Goal: Transaction & Acquisition: Book appointment/travel/reservation

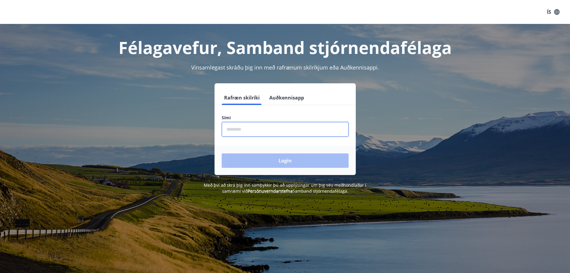
click at [278, 129] on input "phone" at bounding box center [285, 129] width 127 height 15
type input "********"
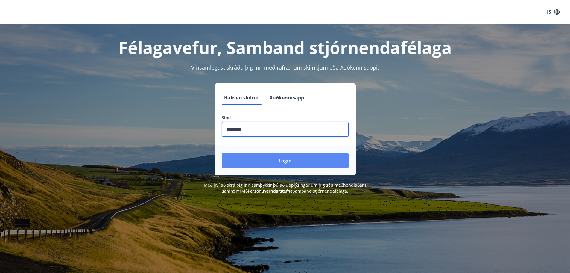
click at [275, 163] on button "Login" at bounding box center [285, 160] width 127 height 14
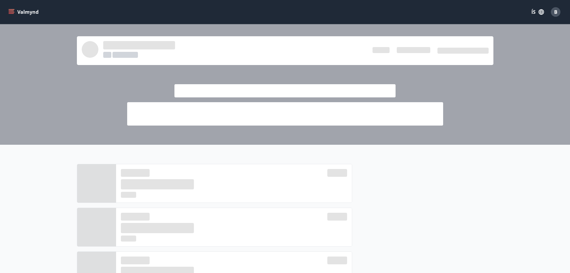
click at [11, 11] on icon "menu" at bounding box center [11, 10] width 5 height 1
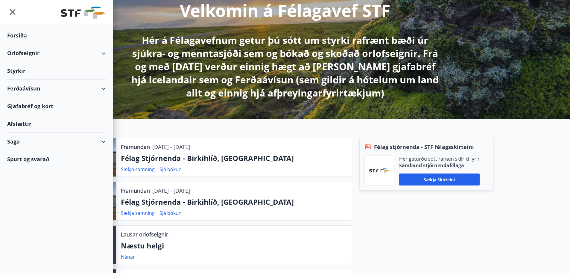
scroll to position [90, 0]
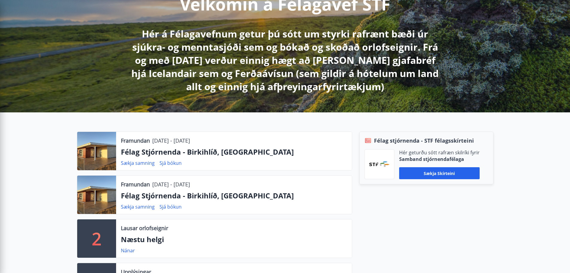
click at [460, 232] on div "Félag stjórnenda - STF félagsskírteini Hér geturðu sótt rafræn skilríki fyrir S…" at bounding box center [422, 218] width 141 height 175
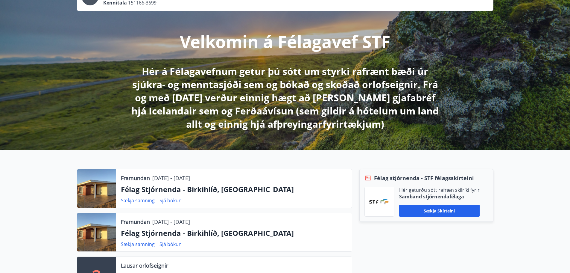
scroll to position [0, 0]
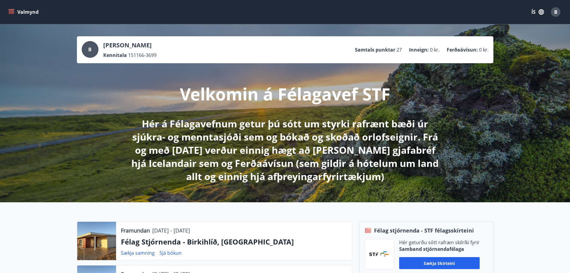
click at [4, 12] on div "Valmynd ÍS B" at bounding box center [285, 12] width 570 height 24
click at [12, 13] on icon "menu" at bounding box center [11, 13] width 5 height 1
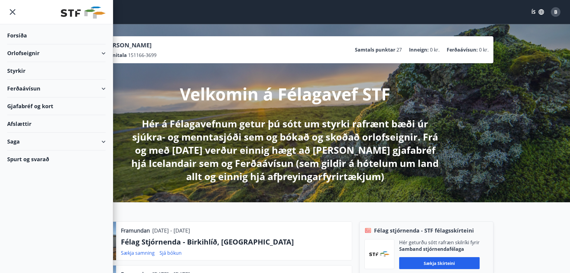
click at [55, 53] on div "Orlofseignir" at bounding box center [56, 53] width 99 height 18
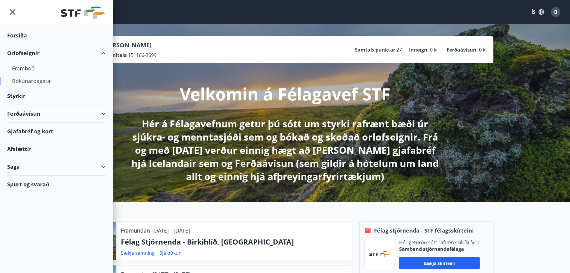
click at [38, 81] on div "Bókunardagatal" at bounding box center [56, 81] width 89 height 13
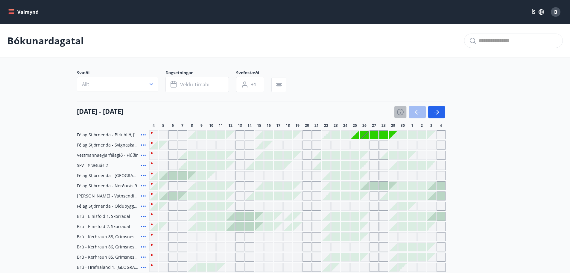
click at [399, 110] on icon "button" at bounding box center [400, 111] width 7 height 7
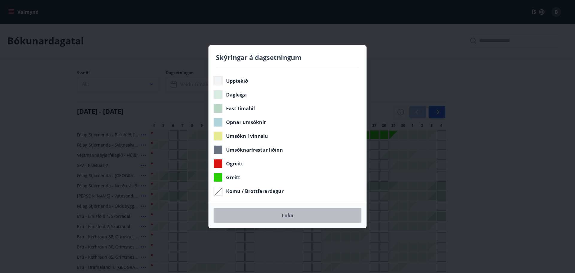
click at [305, 213] on button "Loka" at bounding box center [288, 215] width 148 height 15
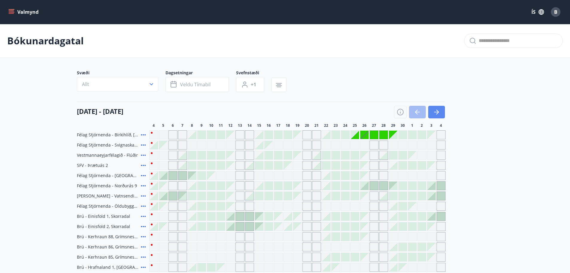
click at [436, 113] on icon "button" at bounding box center [436, 111] width 7 height 7
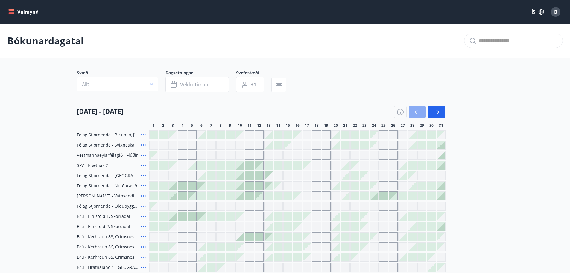
click at [415, 113] on icon "button" at bounding box center [417, 111] width 7 height 7
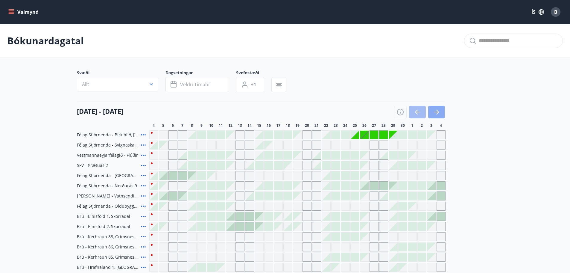
click at [438, 112] on icon "button" at bounding box center [436, 112] width 5 height 1
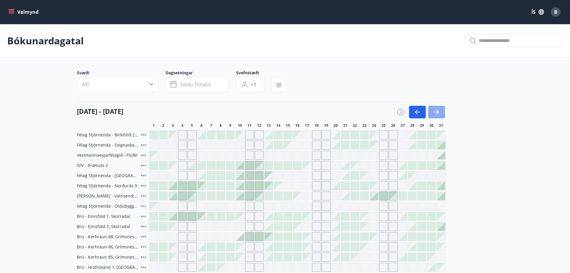
click at [438, 112] on icon "button" at bounding box center [436, 112] width 5 height 1
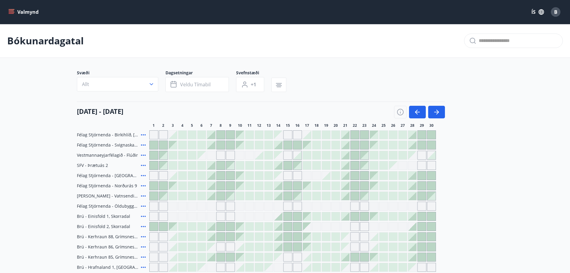
drag, startPoint x: 77, startPoint y: 110, endPoint x: 182, endPoint y: 110, distance: 105.1
click at [182, 110] on div "01 nóvember - 30 nóvember" at bounding box center [261, 110] width 368 height 17
click at [192, 110] on div "01 nóvember - 30 nóvember" at bounding box center [261, 110] width 368 height 17
drag, startPoint x: 175, startPoint y: 109, endPoint x: 80, endPoint y: 109, distance: 95.2
click at [78, 109] on div "01 nóvember - 30 nóvember" at bounding box center [261, 110] width 368 height 17
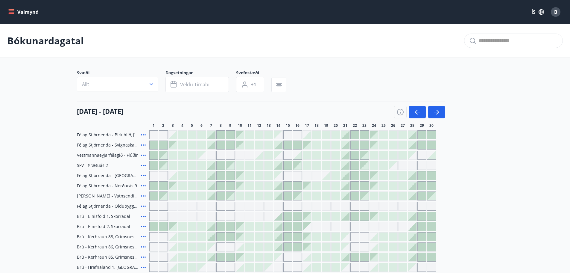
click at [84, 110] on h4 "01 nóvember - 30 nóvember" at bounding box center [100, 111] width 46 height 9
drag, startPoint x: 134, startPoint y: 112, endPoint x: 125, endPoint y: 111, distance: 8.4
click at [123, 111] on h4 "01 nóvember - 30 nóvember" at bounding box center [100, 111] width 46 height 9
click at [415, 110] on icon "button" at bounding box center [417, 111] width 7 height 7
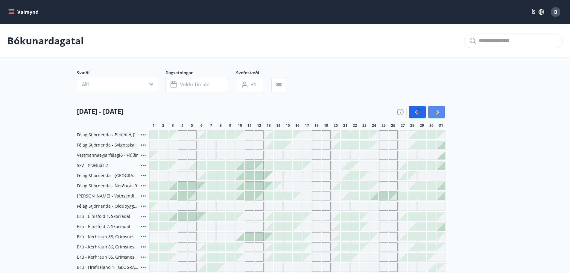
click at [442, 111] on button "button" at bounding box center [437, 112] width 17 height 13
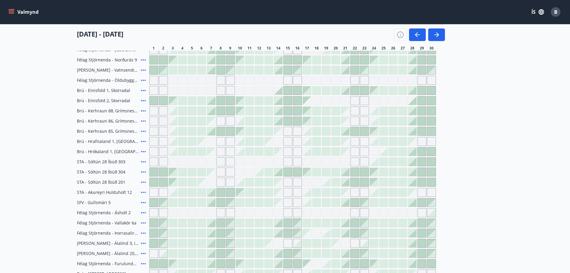
scroll to position [156, 0]
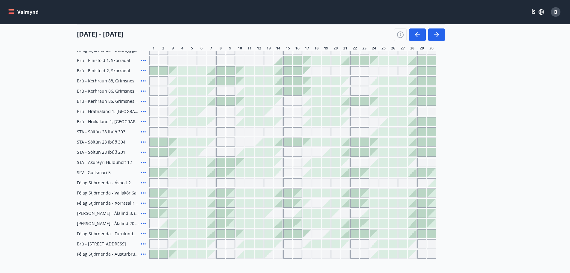
click at [474, 86] on div "Félag Stjórnenda - Birkihlíð, Brekkuheiði Félag Stjórnenda - Svignaskarð 32 Ves…" at bounding box center [285, 117] width 417 height 284
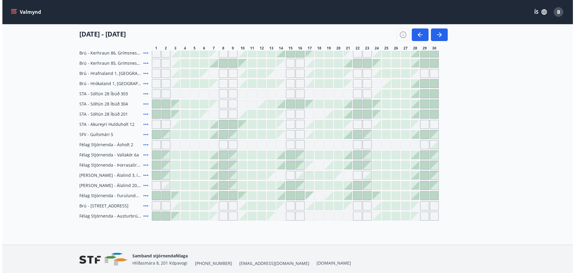
scroll to position [210, 0]
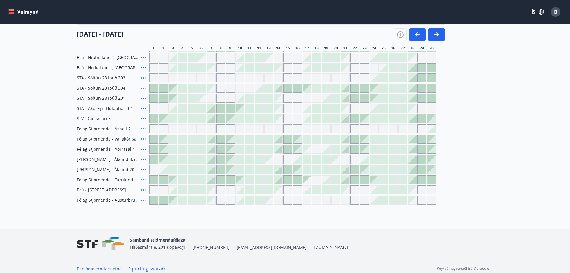
click at [143, 130] on icon at bounding box center [143, 128] width 7 height 7
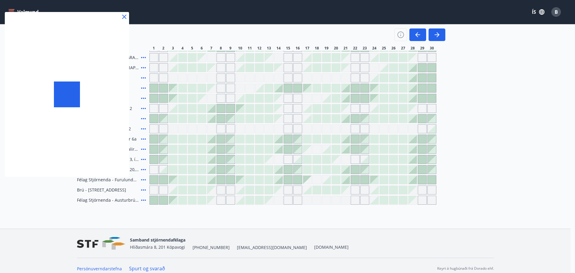
click at [144, 128] on div at bounding box center [287, 136] width 575 height 273
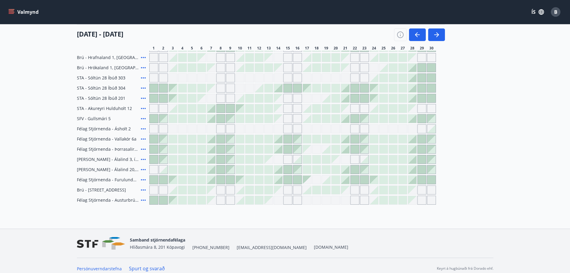
click at [144, 128] on icon at bounding box center [143, 128] width 7 height 7
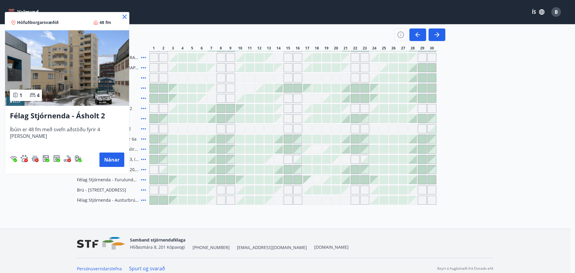
click at [121, 14] on icon at bounding box center [124, 16] width 7 height 7
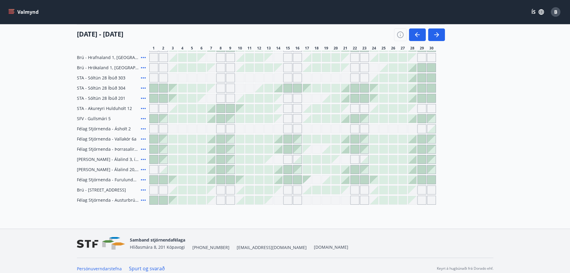
click at [145, 199] on icon at bounding box center [143, 199] width 7 height 7
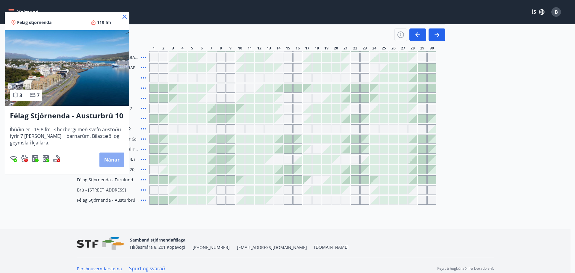
click at [107, 159] on button "Nánar" at bounding box center [111, 159] width 25 height 14
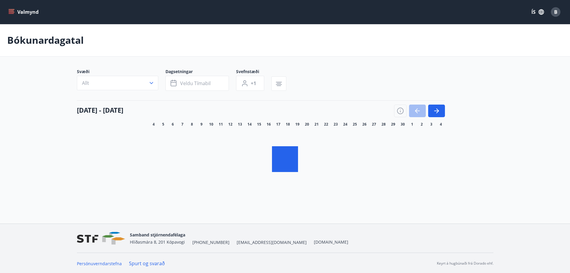
scroll to position [1, 0]
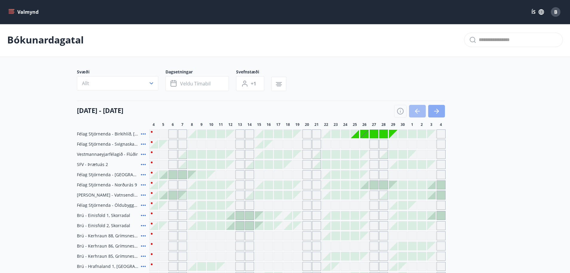
click at [432, 114] on button "button" at bounding box center [437, 111] width 17 height 13
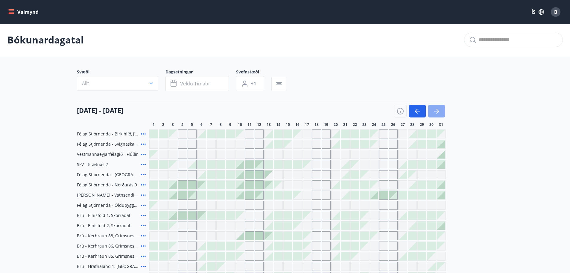
click at [437, 110] on icon "button" at bounding box center [436, 111] width 7 height 7
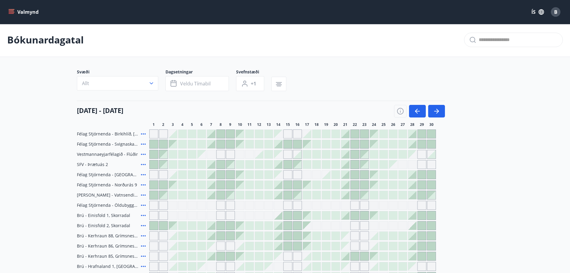
click at [9, 14] on icon "menu" at bounding box center [11, 13] width 5 height 1
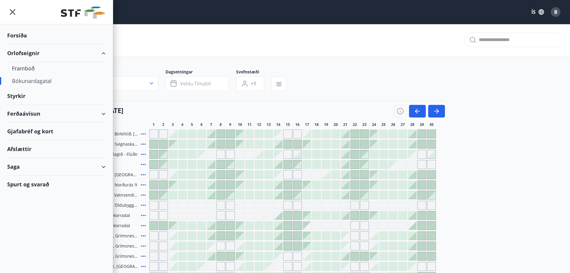
click at [23, 78] on div "Bókunardagatal" at bounding box center [56, 81] width 89 height 13
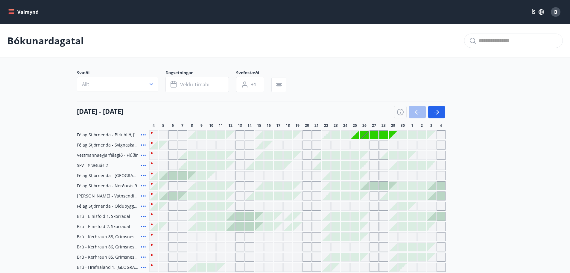
click at [355, 135] on div "Gráir dagar eru ekki bókanlegir" at bounding box center [355, 135] width 8 height 8
click at [355, 138] on div "Gráir dagar eru ekki bókanlegir" at bounding box center [355, 135] width 8 height 8
click at [356, 138] on div "Gráir dagar eru ekki bókanlegir" at bounding box center [355, 135] width 8 height 8
click at [399, 113] on icon "button" at bounding box center [400, 111] width 7 height 7
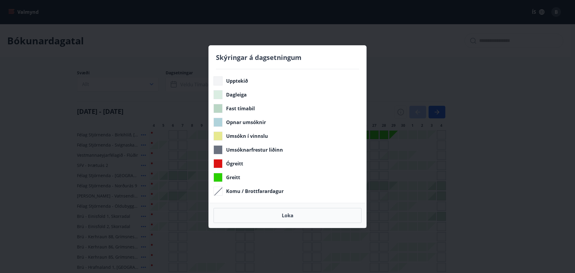
click at [482, 222] on div "Skýringar á dagsetningum Upptekið Dagleiga Fast tímabil Opnar umsóknir Umsókn í…" at bounding box center [287, 136] width 575 height 273
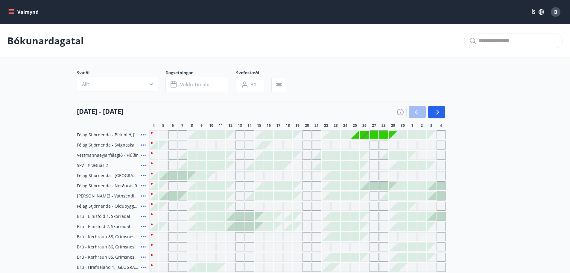
click at [376, 134] on div "Gráir dagar eru ekki bókanlegir" at bounding box center [374, 135] width 8 height 8
click at [553, 15] on div "B" at bounding box center [556, 12] width 10 height 10
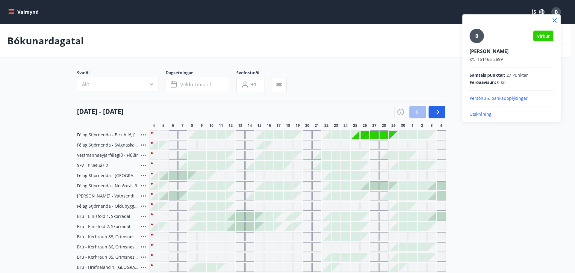
click at [473, 10] on div at bounding box center [287, 136] width 575 height 273
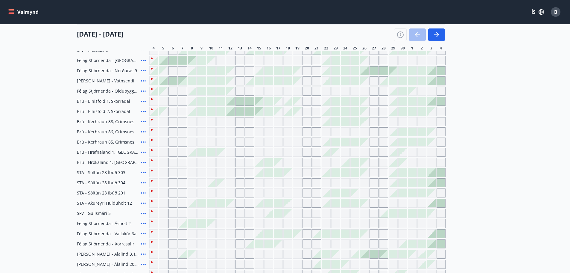
scroll to position [216, 0]
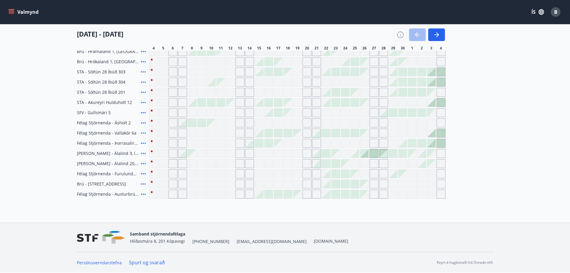
click at [142, 259] on link "Spurt og svarað" at bounding box center [147, 262] width 36 height 7
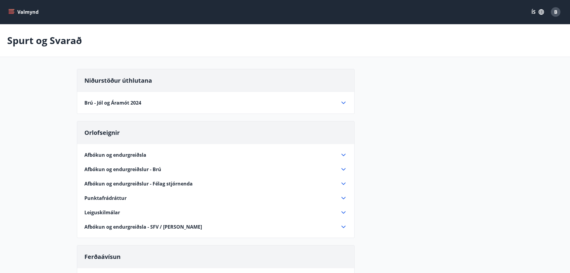
click at [342, 182] on icon at bounding box center [343, 183] width 7 height 7
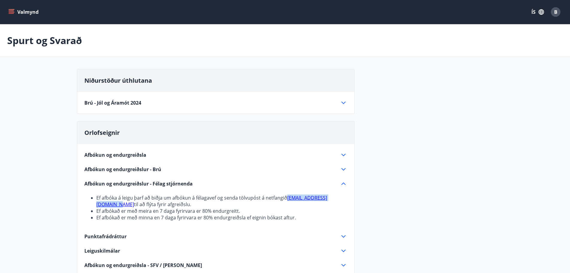
drag, startPoint x: 344, startPoint y: 196, endPoint x: 287, endPoint y: 199, distance: 56.9
click at [287, 199] on li "Ef afbóka á leigu þarf að biðja um afbókun á félagavef og senda tölvupóst á net…" at bounding box center [221, 200] width 251 height 13
click at [294, 102] on div "Brú - Jól og Áramót 2024" at bounding box center [212, 102] width 256 height 7
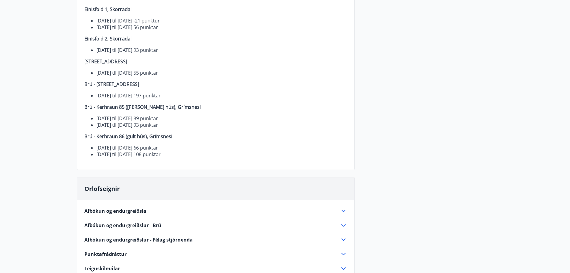
scroll to position [240, 0]
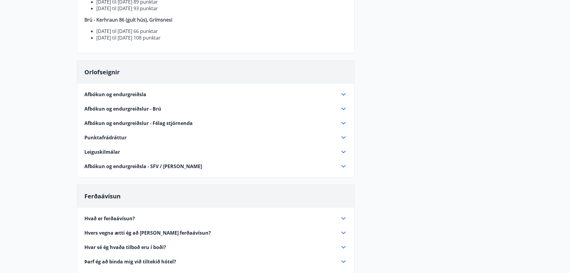
click at [168, 93] on div "Afbókun og endurgreiðsla" at bounding box center [212, 94] width 256 height 7
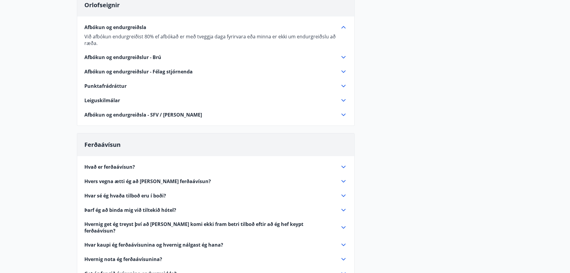
scroll to position [120, 0]
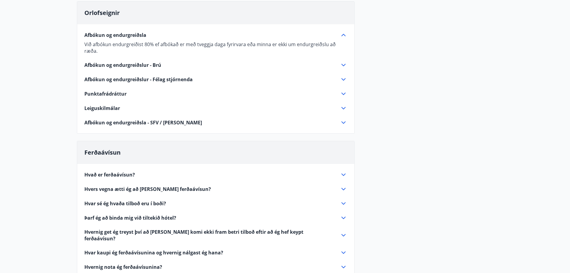
click at [164, 74] on div "Afbókun og endurgreiðsla Við afbókun endurgreiðist 80% ef afbókað er með tveggj…" at bounding box center [215, 75] width 277 height 102
click at [196, 80] on div "Afbókun og endurgreiðslur - Félag stjórnenda" at bounding box center [212, 79] width 256 height 7
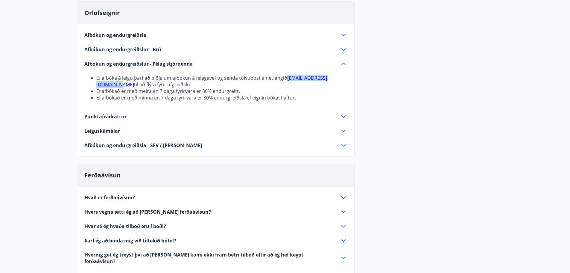
drag, startPoint x: 345, startPoint y: 78, endPoint x: 288, endPoint y: 78, distance: 56.6
click at [288, 78] on li "Ef afbóka á leigu þarf að biðja um afbókun á félagavef og senda tölvupóst á net…" at bounding box center [221, 81] width 251 height 13
copy link "[EMAIL_ADDRESS][DOMAIN_NAME]"
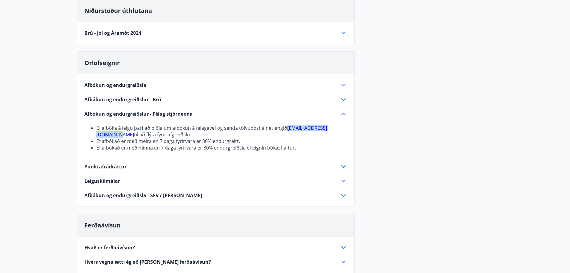
scroll to position [0, 0]
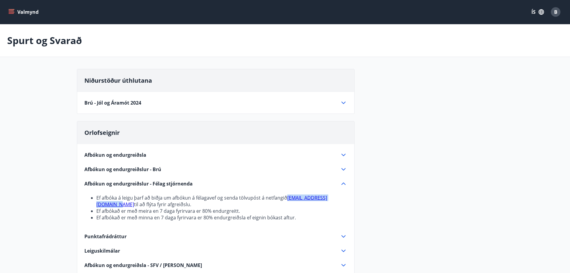
click at [13, 15] on button "Valmynd" at bounding box center [24, 12] width 34 height 11
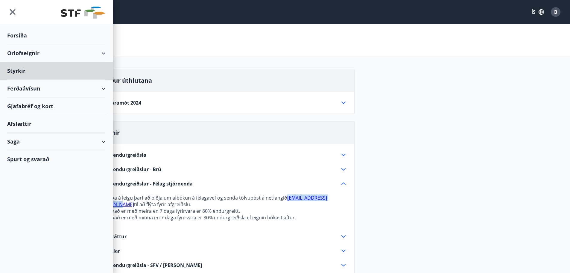
click at [24, 31] on div "Forsíða" at bounding box center [56, 36] width 99 height 18
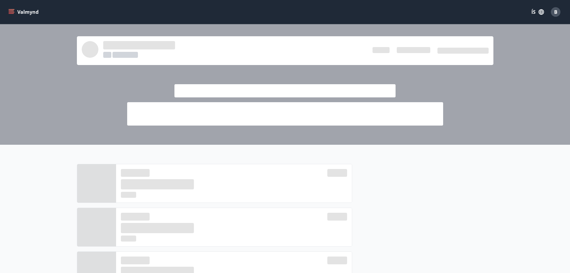
click at [12, 13] on icon "menu" at bounding box center [11, 12] width 6 height 6
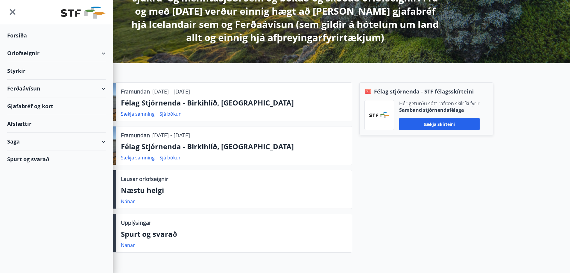
scroll to position [150, 0]
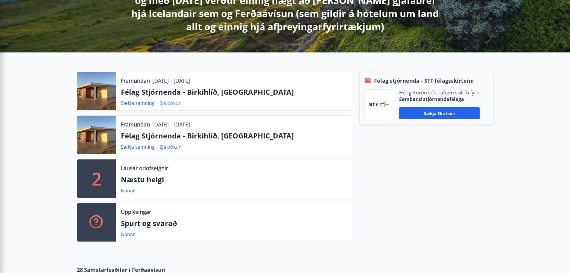
click at [172, 104] on link "Sjá bókun" at bounding box center [171, 103] width 22 height 7
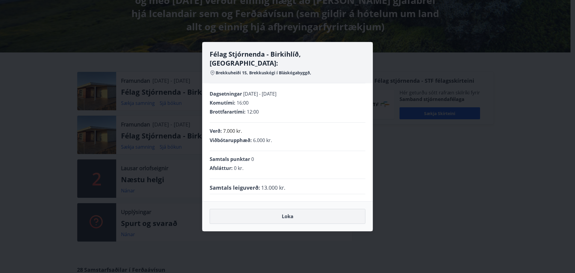
drag, startPoint x: 313, startPoint y: 214, endPoint x: 317, endPoint y: 214, distance: 3.9
click at [313, 214] on button "Loka" at bounding box center [288, 216] width 156 height 15
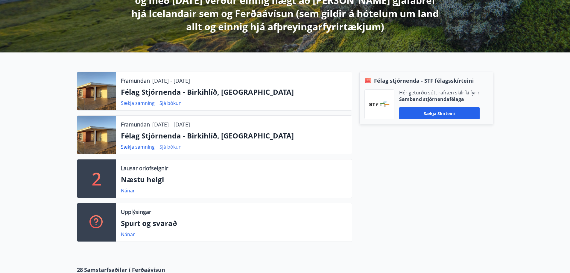
click at [167, 146] on link "Sjá bókun" at bounding box center [171, 146] width 22 height 7
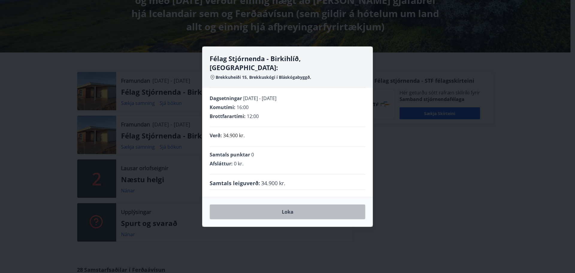
click at [298, 205] on button "Loka" at bounding box center [288, 211] width 156 height 15
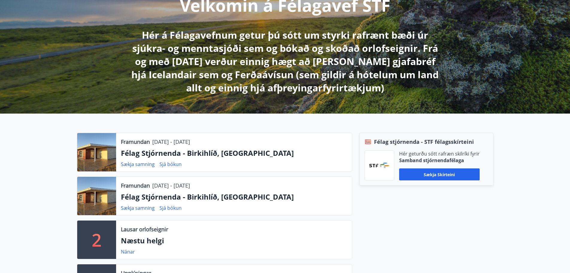
scroll to position [0, 0]
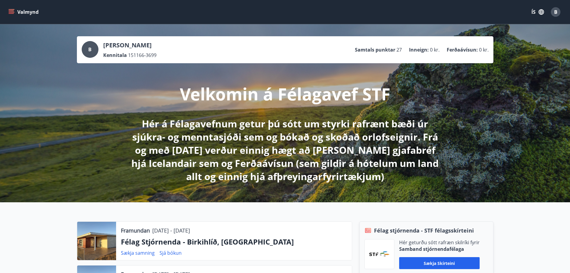
click at [10, 10] on icon "menu" at bounding box center [11, 12] width 6 height 6
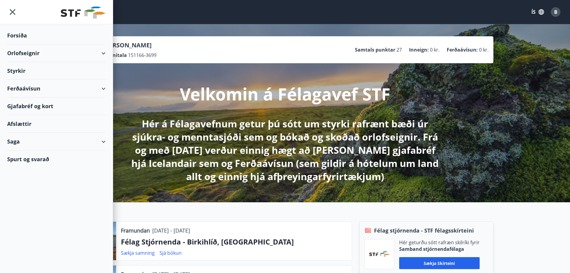
click at [22, 36] on div "Forsíða" at bounding box center [56, 36] width 99 height 18
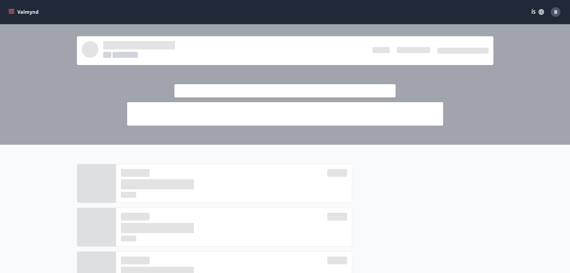
click at [12, 12] on icon "menu" at bounding box center [11, 12] width 6 height 6
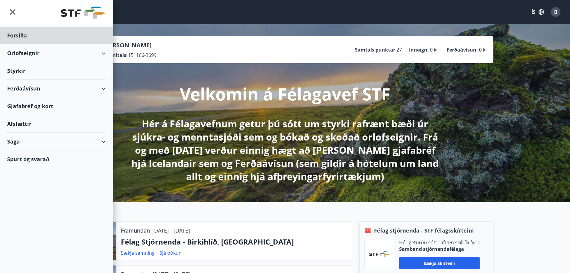
click at [19, 72] on div "Styrkir" at bounding box center [56, 71] width 99 height 18
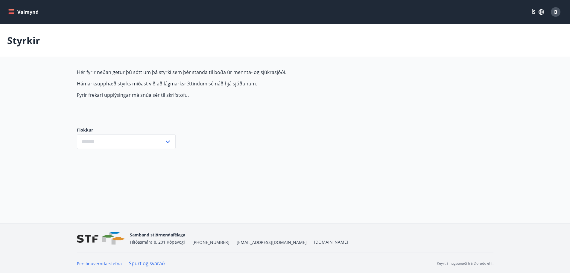
type input "***"
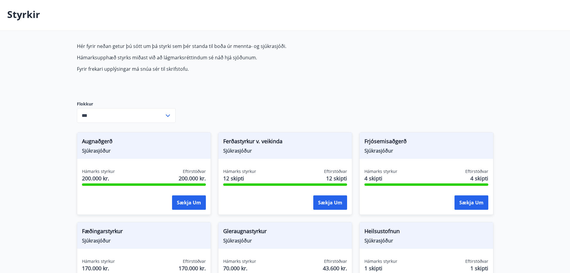
scroll to position [25, 0]
